Goal: Navigation & Orientation: Find specific page/section

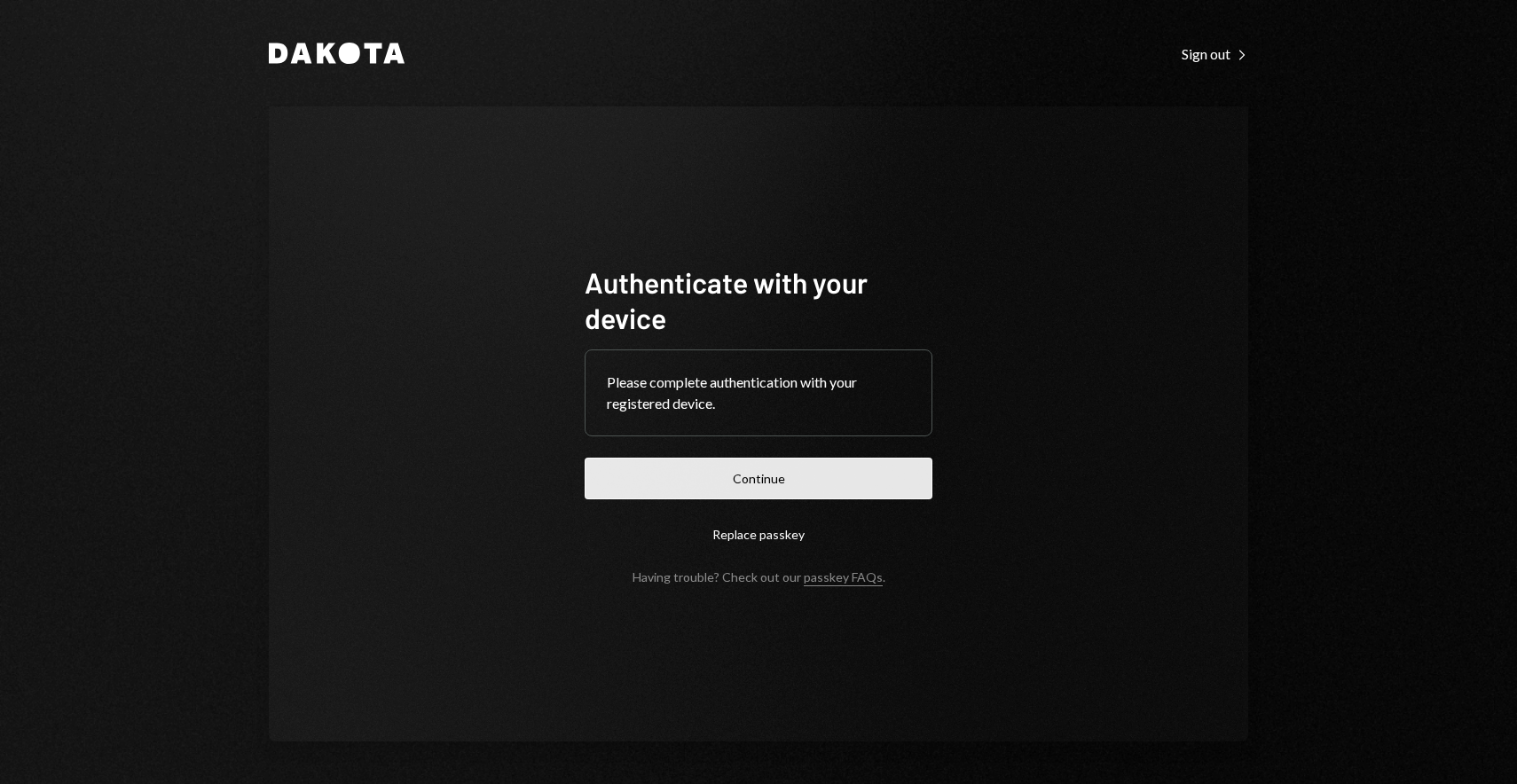
click at [751, 485] on button "Continue" at bounding box center [759, 478] width 348 height 42
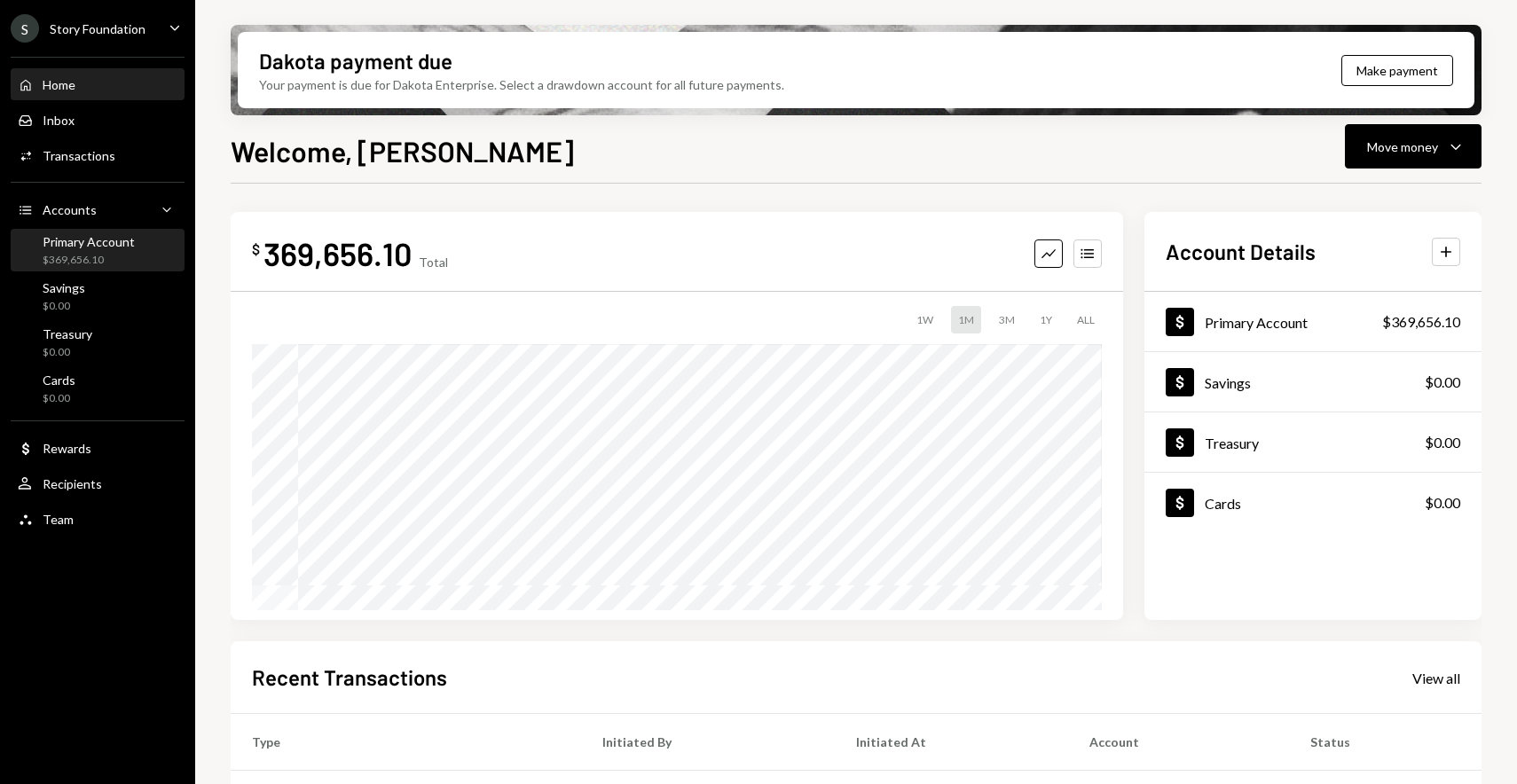
click at [102, 242] on div "Primary Account" at bounding box center [88, 242] width 92 height 16
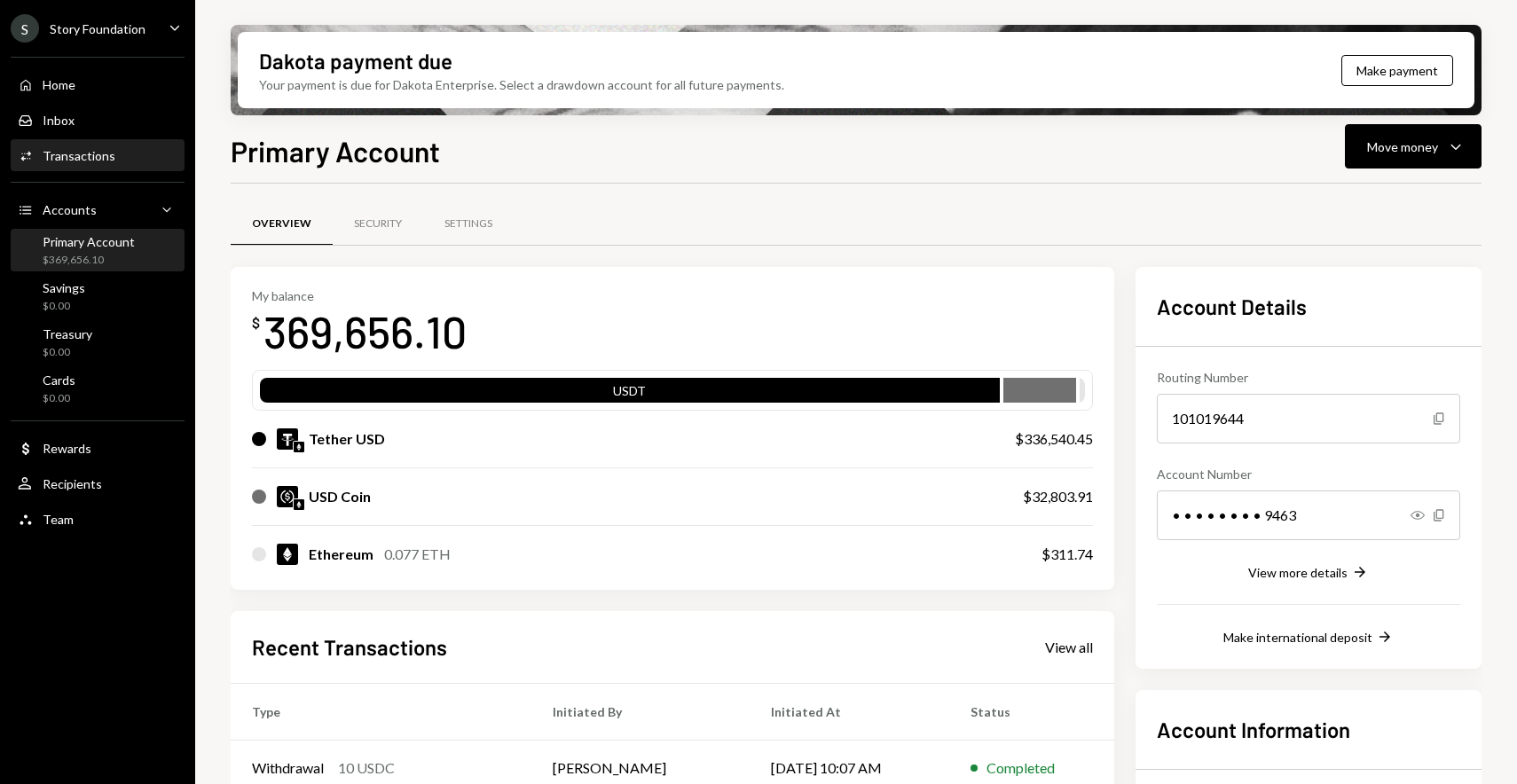
click at [102, 158] on div "Transactions" at bounding box center [79, 155] width 73 height 16
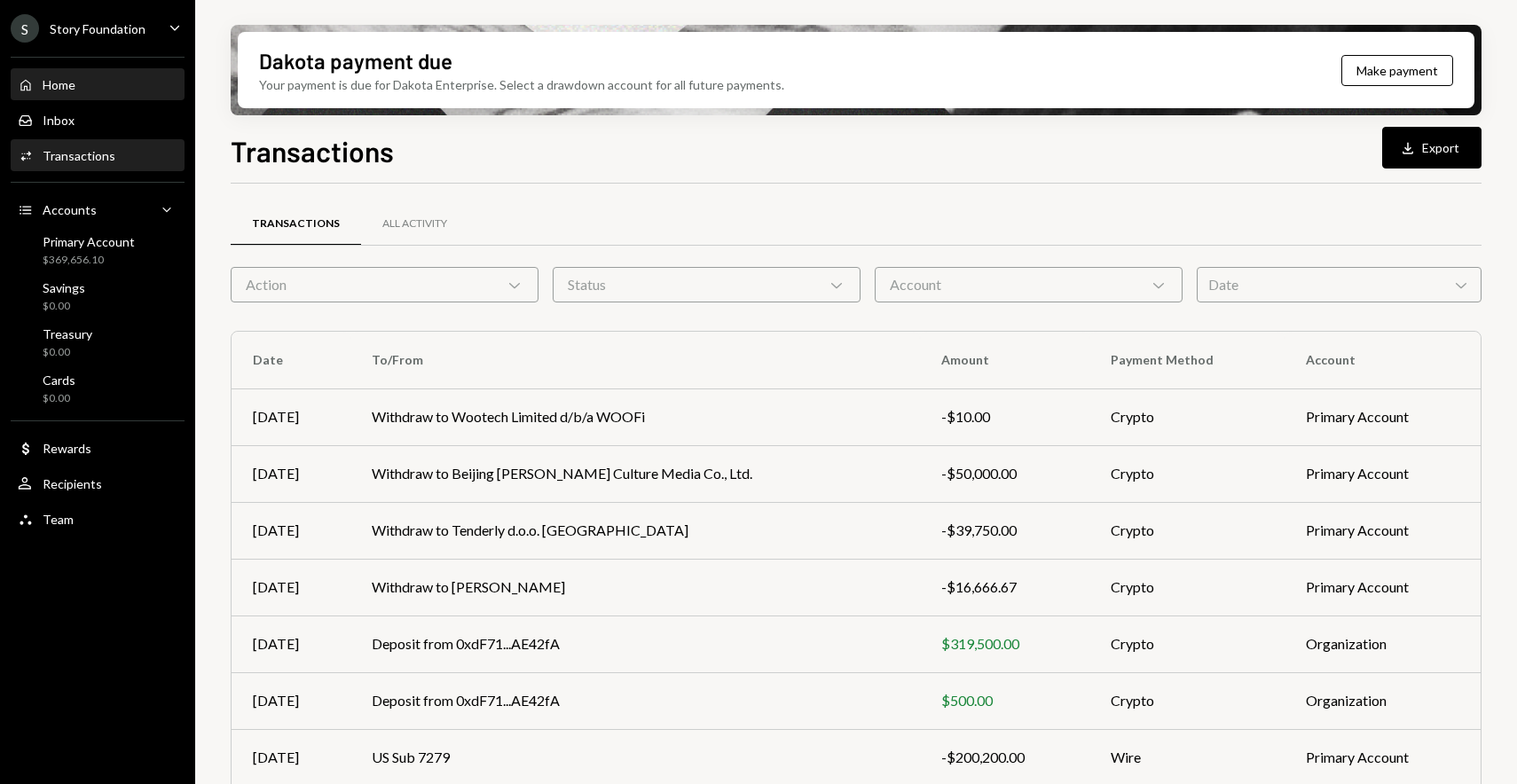
click at [115, 96] on div "Home Home" at bounding box center [97, 85] width 159 height 30
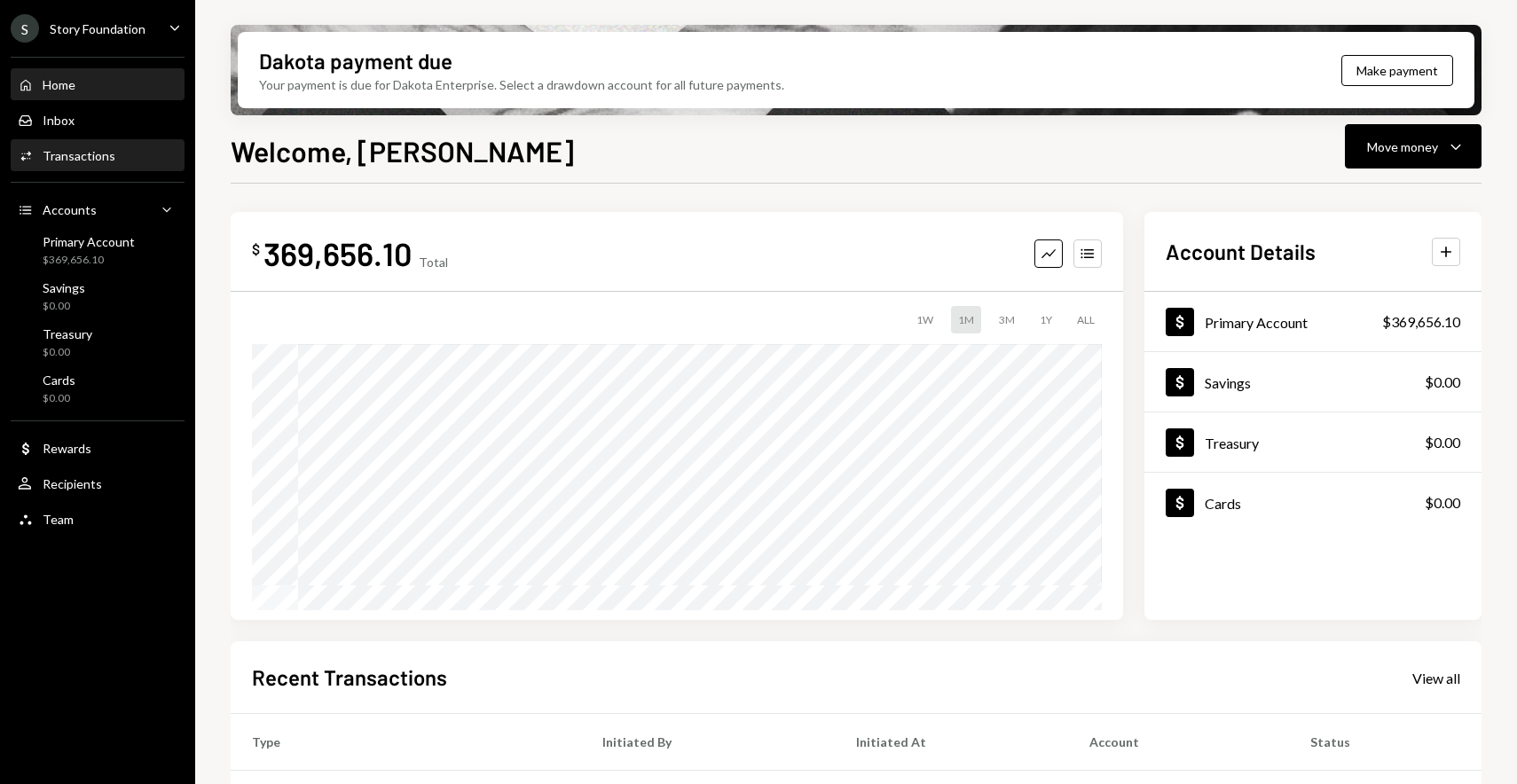
click at [111, 150] on div "Activities Transactions" at bounding box center [97, 155] width 159 height 16
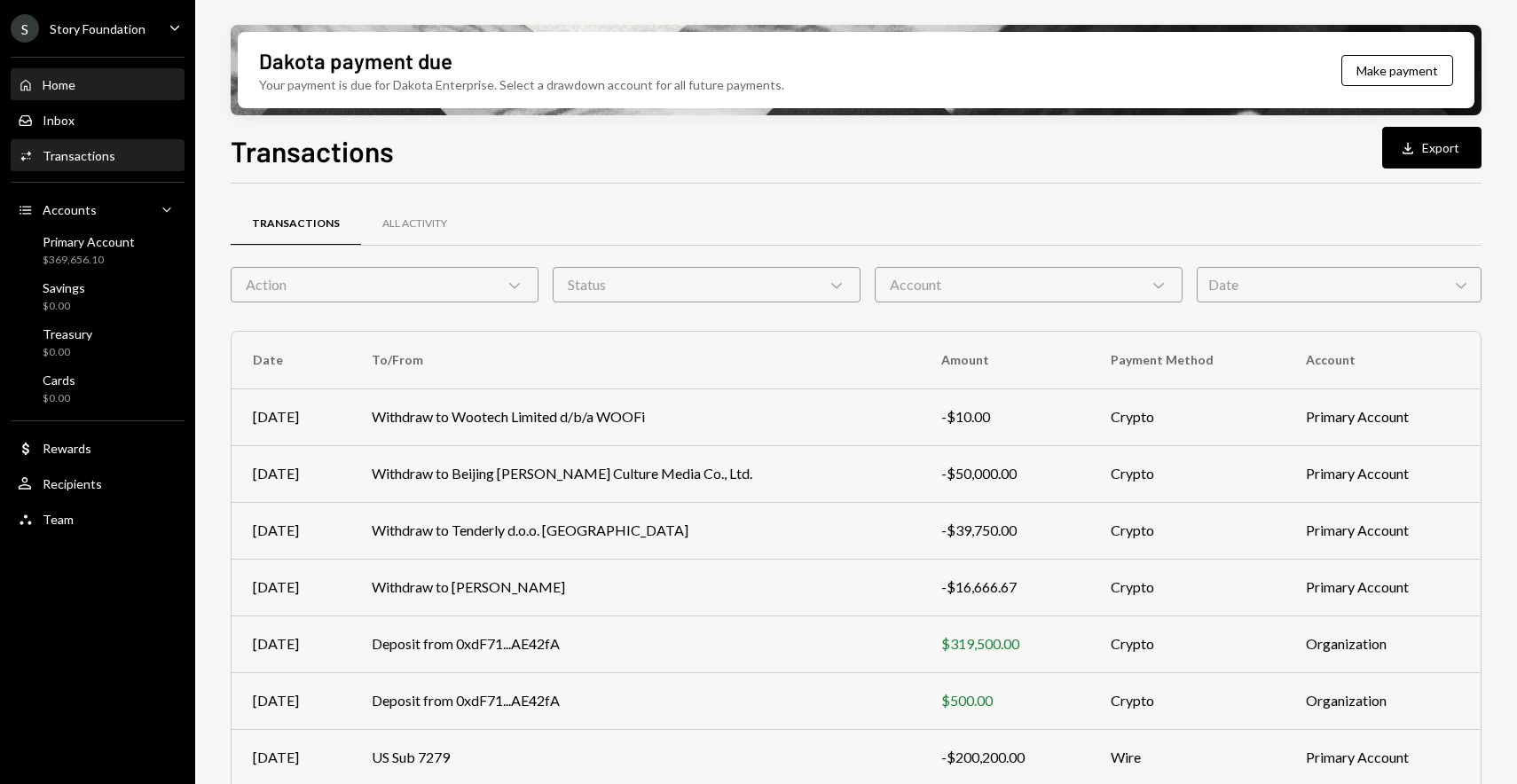
click at [130, 78] on div "Home Home" at bounding box center [97, 85] width 159 height 16
